Goal: Task Accomplishment & Management: Use online tool/utility

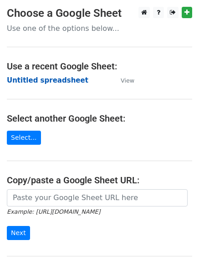
click at [60, 79] on strong "Untitled spreadsheet" at bounding box center [47, 80] width 81 height 8
click at [59, 85] on td "Untitled spreadsheet" at bounding box center [59, 80] width 105 height 10
click at [59, 81] on strong "Untitled spreadsheet" at bounding box center [47, 80] width 81 height 8
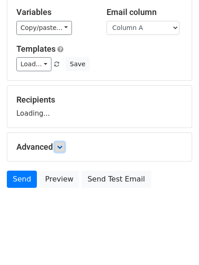
click at [65, 151] on link at bounding box center [60, 147] width 10 height 10
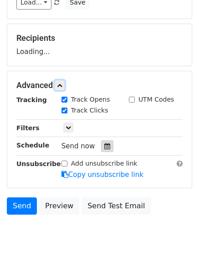
scroll to position [116, 0]
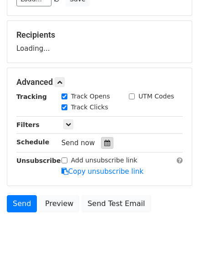
click at [104, 141] on icon at bounding box center [107, 143] width 6 height 6
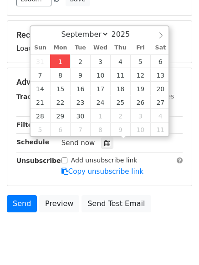
type input "2025-09-01 12:00"
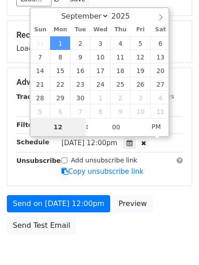
type input "4"
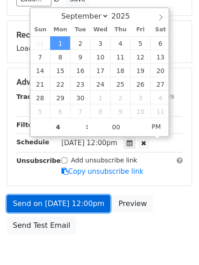
type input "2025-09-01 16:00"
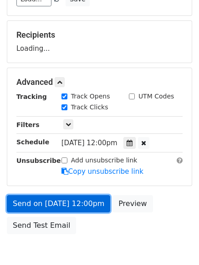
click at [77, 211] on link "Send on Sep 1 at 12:00pm" at bounding box center [58, 203] width 103 height 17
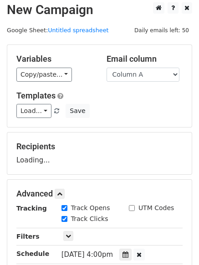
scroll to position [0, 0]
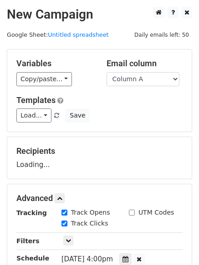
click at [131, 160] on div "Recipients Loading..." at bounding box center [99, 158] width 166 height 24
click at [141, 117] on div "Load... No templates saved Save" at bounding box center [100, 116] width 180 height 14
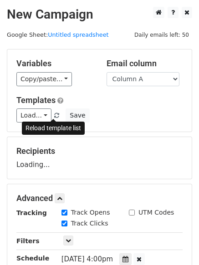
click at [54, 115] on span at bounding box center [56, 116] width 5 height 6
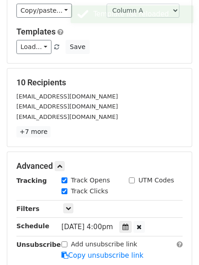
scroll to position [136, 0]
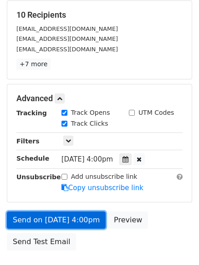
click at [69, 218] on link "Send on Sep 1 at 4:00pm" at bounding box center [56, 220] width 99 height 17
click at [72, 223] on link "Send on Sep 1 at 4:00pm" at bounding box center [56, 220] width 99 height 17
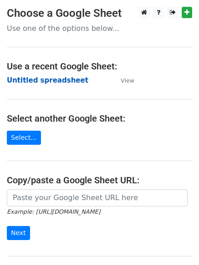
click at [62, 81] on strong "Untitled spreadsheet" at bounding box center [47, 80] width 81 height 8
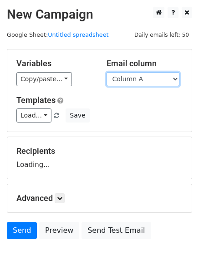
click at [165, 80] on select "Column A Column B Column C Column D Column E" at bounding box center [142, 79] width 73 height 14
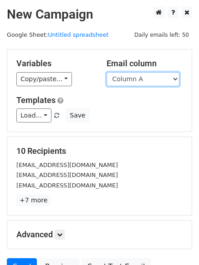
click at [163, 86] on select "Column A Column B Column C Column D Column E" at bounding box center [142, 79] width 73 height 14
select select "Column B"
click at [106, 72] on select "Column A Column B Column C Column D Column E" at bounding box center [142, 79] width 73 height 14
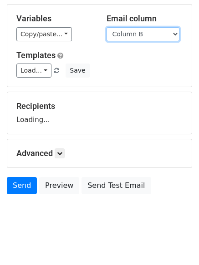
scroll to position [45, 0]
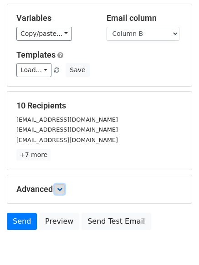
click at [65, 187] on link at bounding box center [60, 189] width 10 height 10
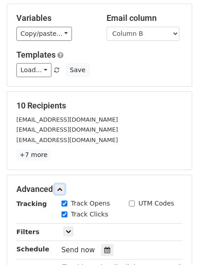
scroll to position [177, 0]
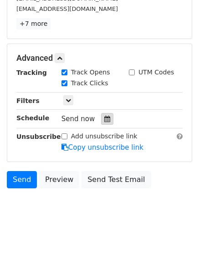
click at [101, 119] on div at bounding box center [107, 119] width 12 height 12
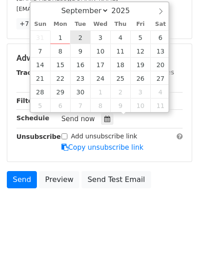
type input "2025-09-02 12:00"
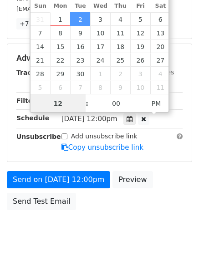
scroll to position [0, 0]
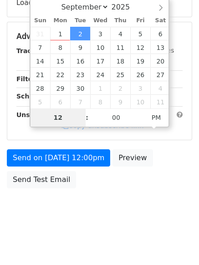
type input "5"
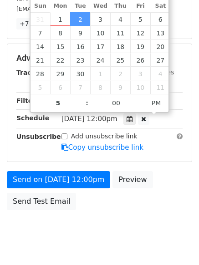
type input "2025-09-02 17:00"
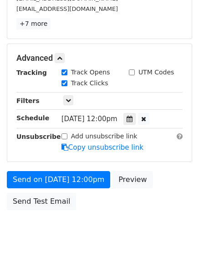
click at [114, 231] on body "New Campaign Daily emails left: 50 Google Sheet: Untitled spreadsheet Variables…" at bounding box center [99, 40] width 199 height 421
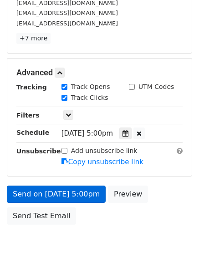
scroll to position [177, 0]
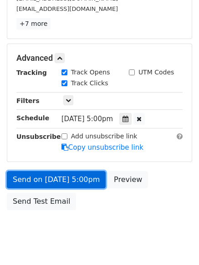
click at [78, 177] on link "Send on Sep 2 at 5:00pm" at bounding box center [56, 179] width 99 height 17
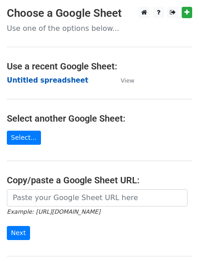
click at [70, 82] on strong "Untitled spreadsheet" at bounding box center [47, 80] width 81 height 8
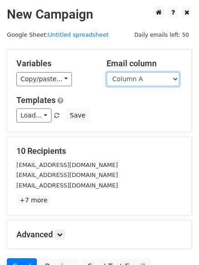
click at [150, 75] on select "Column A Column B Column C Column D Column E" at bounding box center [142, 79] width 73 height 14
select select "Column C"
click at [106, 72] on select "Column A Column B Column C Column D Column E" at bounding box center [142, 79] width 73 height 14
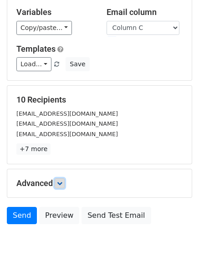
click at [61, 149] on form "Variables Copy/paste... {{Column A}} {{Column B}} {{Column C}} {{Column D}} {{C…" at bounding box center [99, 113] width 185 height 231
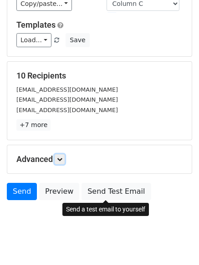
scroll to position [88, 0]
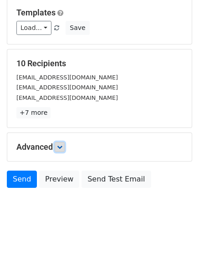
click at [62, 149] on icon at bounding box center [59, 147] width 5 height 5
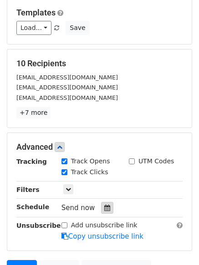
click at [104, 209] on icon at bounding box center [107, 208] width 6 height 6
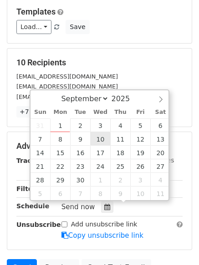
scroll to position [91, 0]
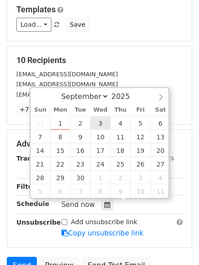
type input "2025-09-03 12:00"
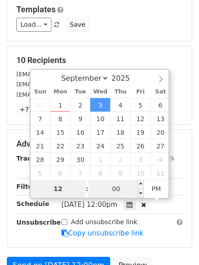
type input "6"
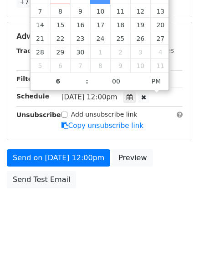
type input "2025-09-03 18:00"
click at [113, 236] on html "New Campaign Daily emails left: 50 Google Sheet: Untitled spreadsheet Variables…" at bounding box center [99, 33] width 199 height 464
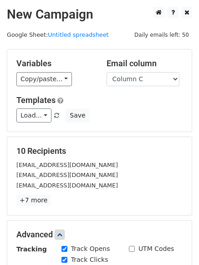
scroll to position [162, 0]
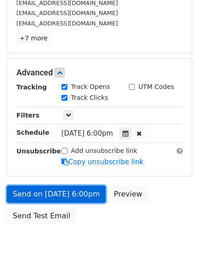
click at [77, 194] on link "Send on Sep 3 at 6:00pm" at bounding box center [56, 194] width 99 height 17
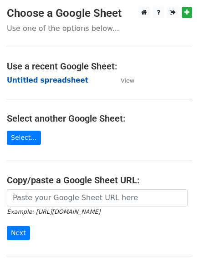
click at [66, 84] on strong "Untitled spreadsheet" at bounding box center [47, 80] width 81 height 8
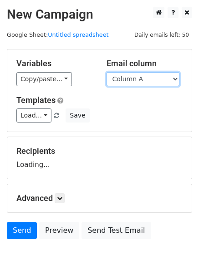
drag, startPoint x: 0, startPoint y: 0, endPoint x: 135, endPoint y: 82, distance: 157.7
click at [135, 82] on select "Column A Column B Column C Column D Column E" at bounding box center [142, 79] width 73 height 14
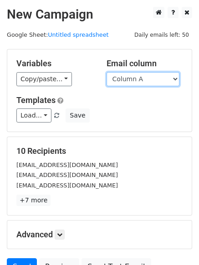
click at [138, 81] on select "Column A Column B Column C Column D Column E" at bounding box center [142, 79] width 73 height 14
select select "Column D"
click at [106, 72] on select "Column A Column B Column C Column D Column E" at bounding box center [142, 79] width 73 height 14
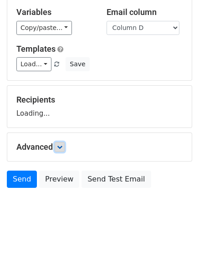
click at [60, 147] on icon at bounding box center [59, 147] width 5 height 5
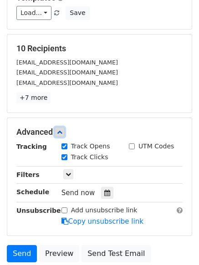
scroll to position [162, 0]
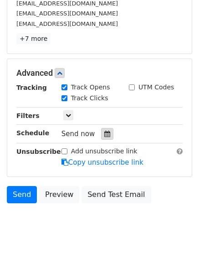
click at [105, 134] on icon at bounding box center [107, 134] width 6 height 6
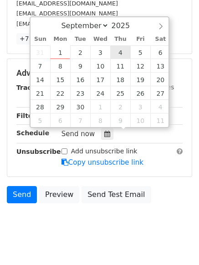
type input "2025-09-04 12:00"
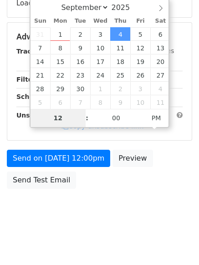
type input "7"
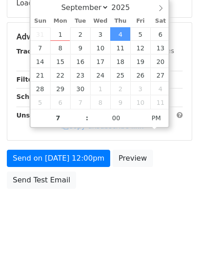
type input "2025-09-04 19:00"
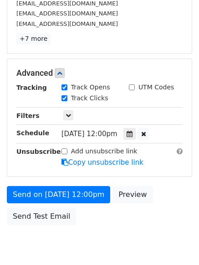
click at [142, 203] on body "New Campaign Daily emails left: 50 Google Sheet: Untitled spreadsheet Variables…" at bounding box center [99, 55] width 199 height 421
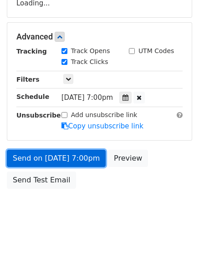
click at [69, 154] on link "Send on Sep 4 at 7:00pm" at bounding box center [56, 158] width 99 height 17
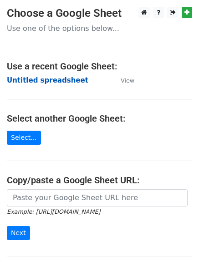
click at [45, 82] on strong "Untitled spreadsheet" at bounding box center [47, 80] width 81 height 8
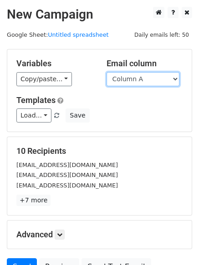
click at [150, 75] on select "Column A Column B Column C Column D Column E" at bounding box center [142, 79] width 73 height 14
select select "Column E"
click at [106, 72] on select "Column A Column B Column C Column D Column E" at bounding box center [142, 79] width 73 height 14
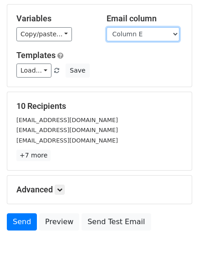
scroll to position [88, 0]
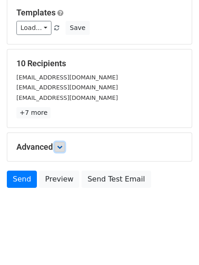
click at [60, 148] on icon at bounding box center [59, 147] width 5 height 5
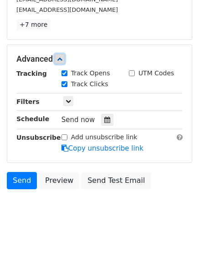
scroll to position [177, 0]
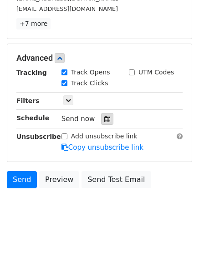
click at [104, 122] on icon at bounding box center [107, 119] width 6 height 6
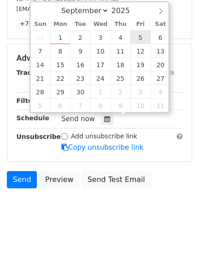
type input "[DATE] 12:00"
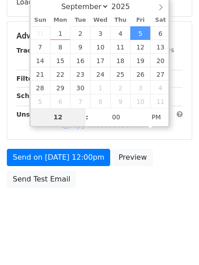
type input "8"
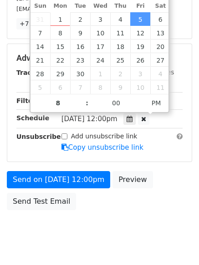
type input "[DATE] 20:00"
click at [104, 206] on div "Send on [DATE] 12:00pm Preview Send Test Email" at bounding box center [99, 193] width 199 height 44
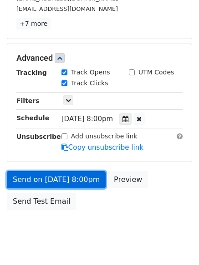
click at [80, 176] on link "Send on [DATE] 8:00pm" at bounding box center [56, 179] width 99 height 17
